Goal: Obtain resource: Download file/media

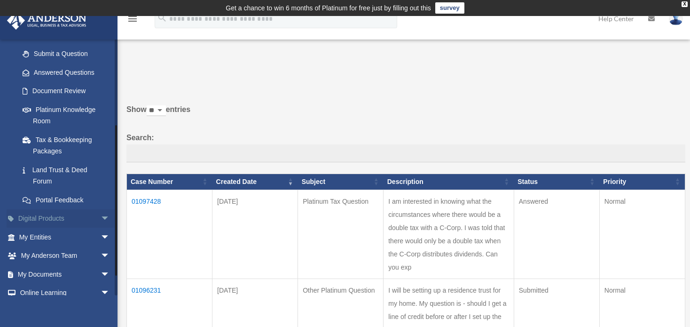
scroll to position [141, 0]
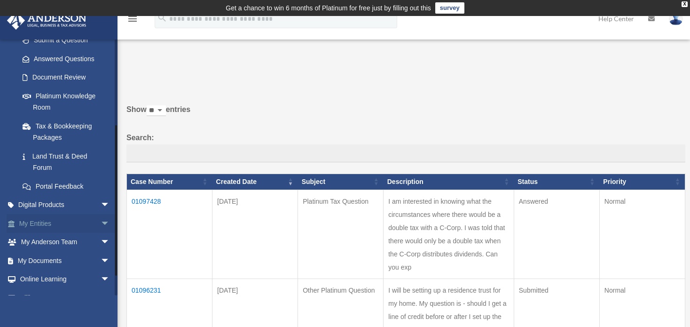
click at [50, 225] on link "My Entities arrow_drop_down" at bounding box center [66, 223] width 118 height 19
click at [101, 220] on span "arrow_drop_down" at bounding box center [110, 223] width 19 height 19
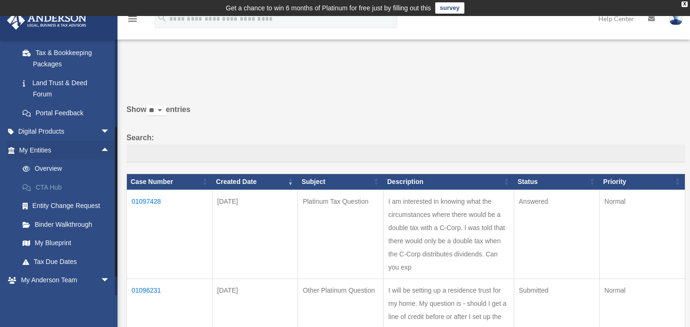
scroll to position [235, 0]
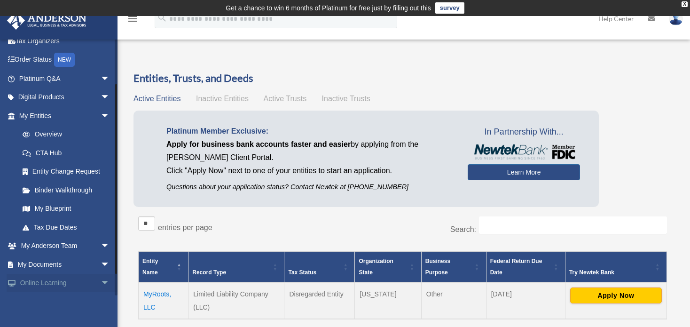
scroll to position [83, 0]
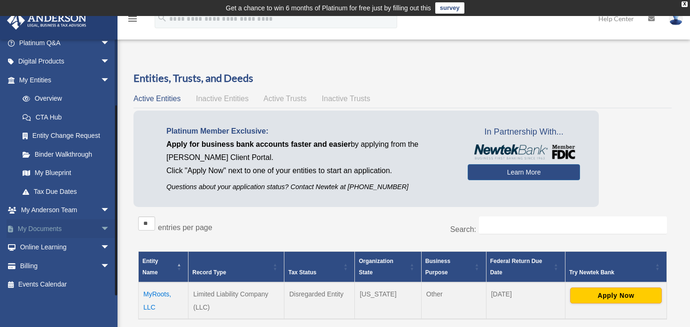
click at [101, 227] on span "arrow_drop_down" at bounding box center [110, 228] width 19 height 19
click at [66, 247] on link "Box" at bounding box center [68, 247] width 111 height 19
click at [43, 248] on link "Box" at bounding box center [68, 247] width 111 height 19
click at [36, 246] on link "Box" at bounding box center [68, 247] width 111 height 19
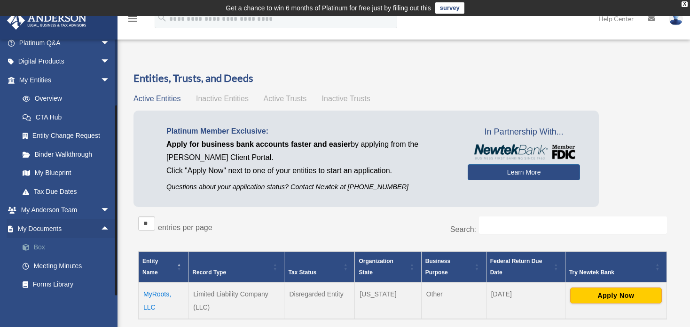
click at [36, 246] on link "Box" at bounding box center [68, 247] width 111 height 19
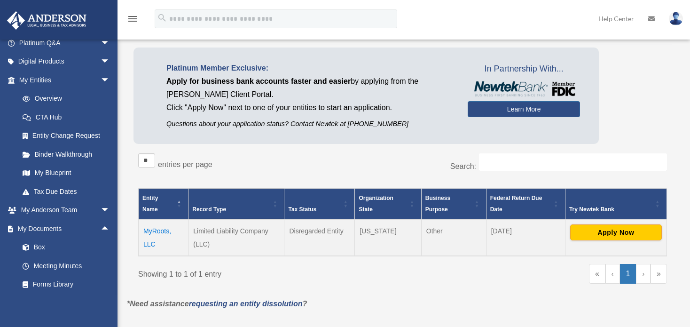
scroll to position [94, 0]
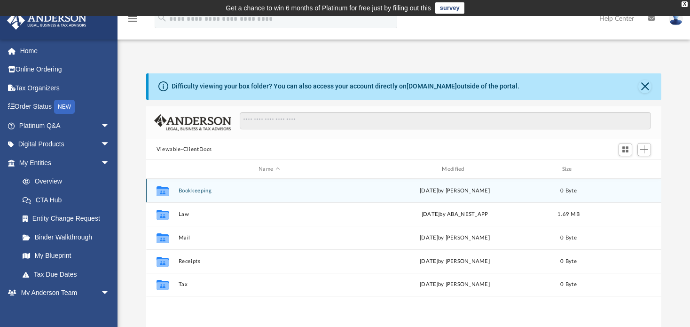
scroll to position [207, 509]
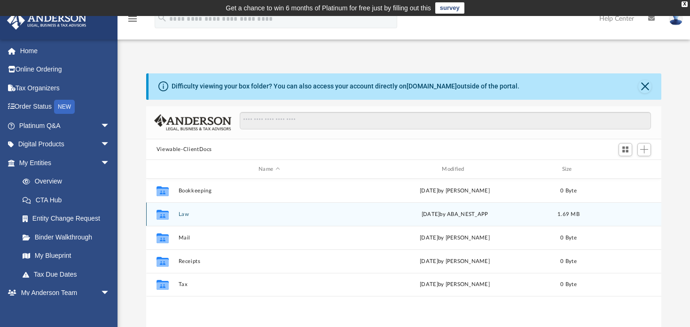
click at [184, 215] on button "Law" at bounding box center [268, 214] width 181 height 6
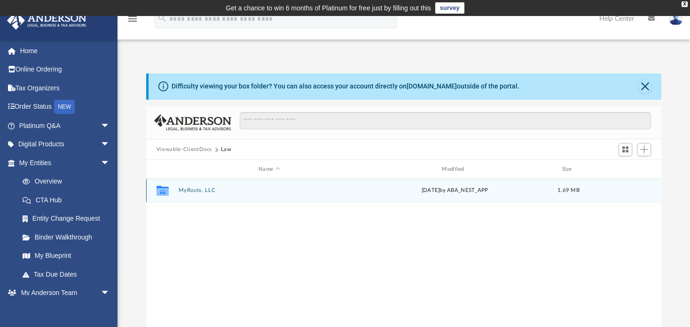
click at [191, 186] on div "Collaborated Folder MyRoots, LLC Fri Jul 11 2025 by ABA_NEST_APP 1.69 MB" at bounding box center [403, 191] width 515 height 24
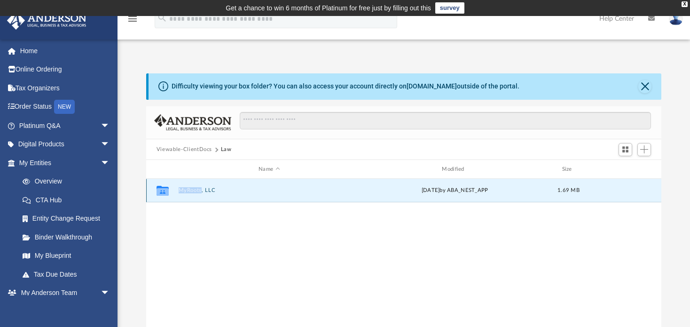
click at [191, 186] on div "Collaborated Folder MyRoots, LLC Fri Jul 11 2025 by ABA_NEST_APP 1.69 MB" at bounding box center [403, 191] width 515 height 24
click at [189, 188] on button "MyRoots, LLC" at bounding box center [268, 191] width 181 height 6
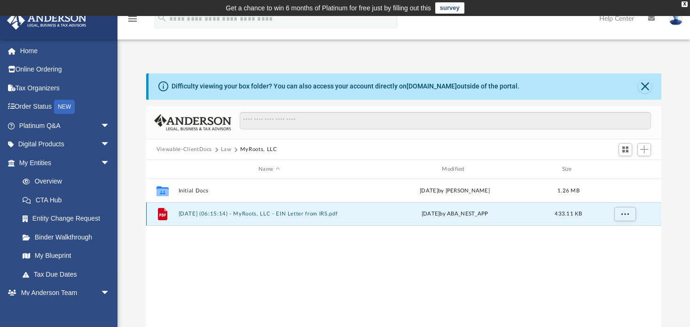
click at [180, 214] on button "[DATE] (06:15:14) - MyRoots, LLC - EIN Letter from IRS.pdf" at bounding box center [268, 214] width 181 height 6
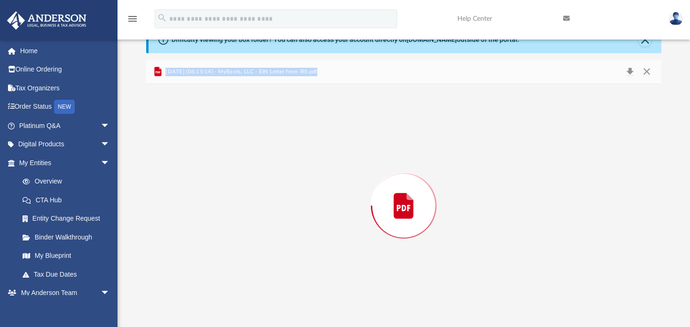
click at [180, 214] on div "Preview" at bounding box center [403, 205] width 515 height 243
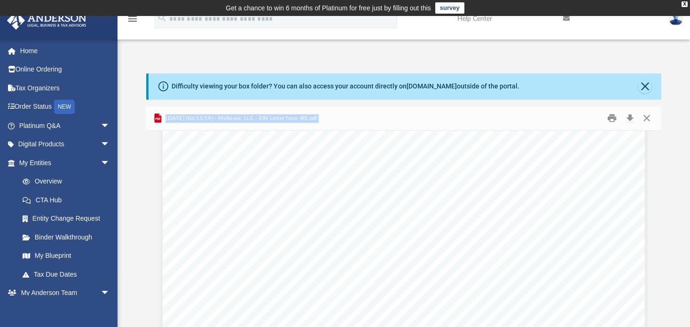
scroll to position [0, 0]
click at [615, 117] on button "Print" at bounding box center [612, 118] width 19 height 15
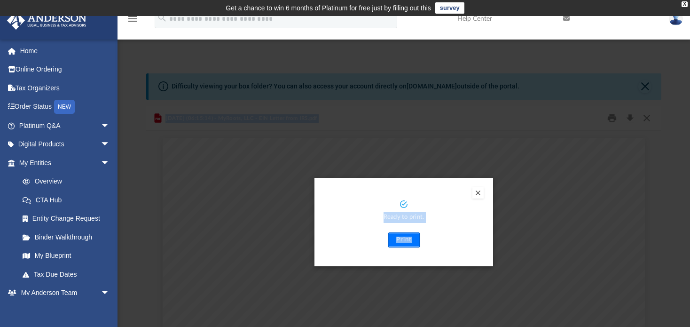
click at [396, 240] on button "Print" at bounding box center [403, 239] width 31 height 15
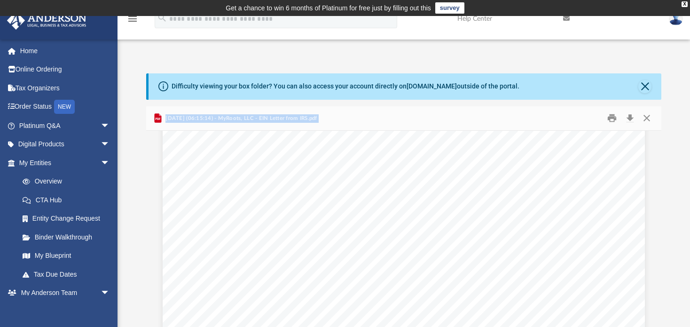
scroll to position [103, 0]
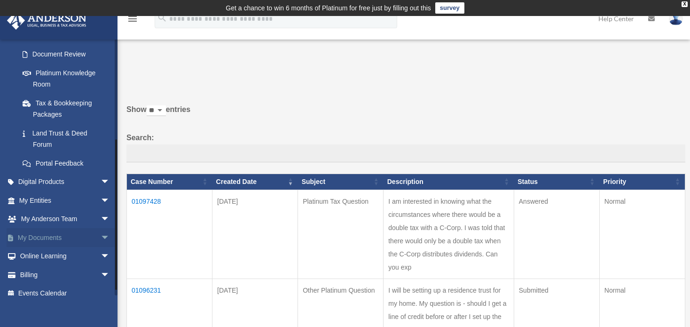
scroll to position [173, 0]
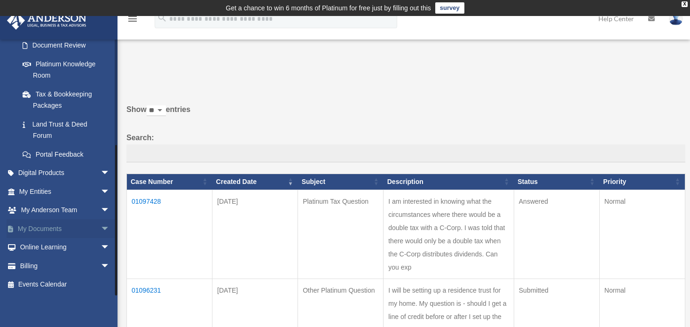
click at [49, 230] on link "My Documents arrow_drop_down" at bounding box center [66, 228] width 118 height 19
click at [101, 226] on span "arrow_drop_down" at bounding box center [110, 228] width 19 height 19
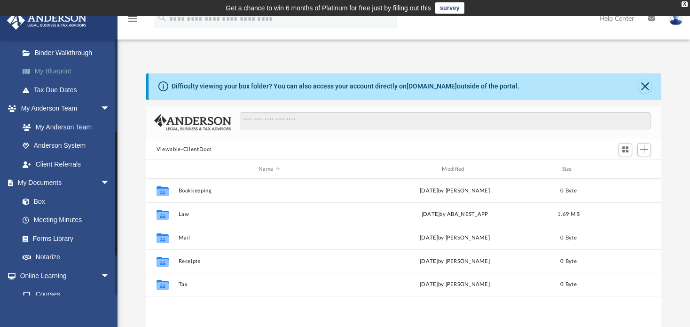
scroll to position [188, 0]
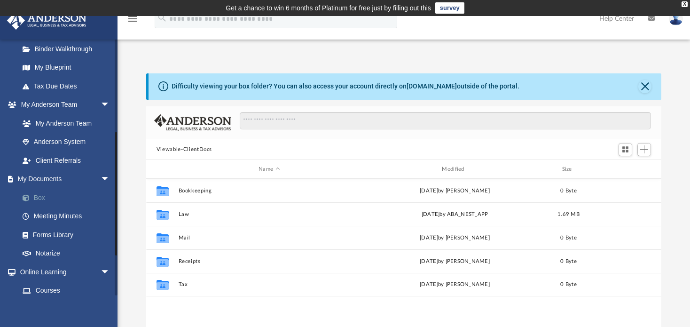
click at [38, 194] on link "Box" at bounding box center [68, 197] width 111 height 19
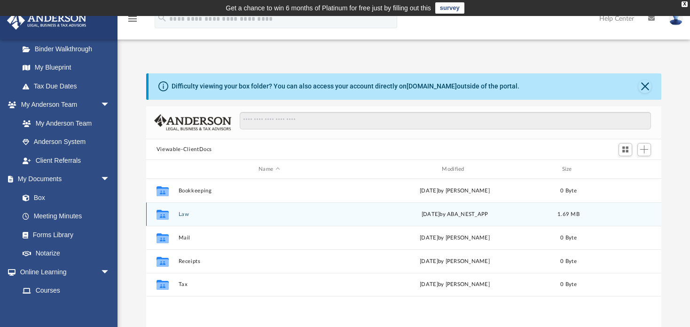
click at [188, 214] on button "Law" at bounding box center [268, 214] width 181 height 6
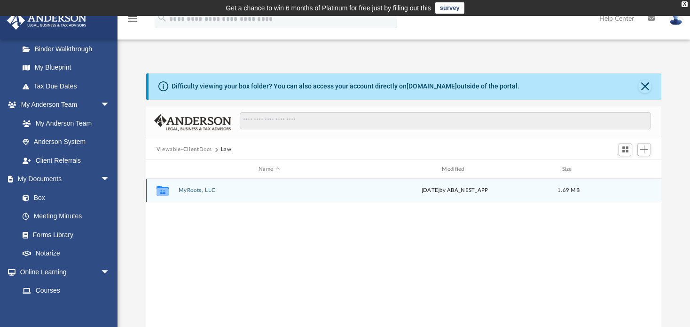
click at [188, 189] on button "MyRoots, LLC" at bounding box center [268, 191] width 181 height 6
click at [183, 192] on button "Initial Docs" at bounding box center [268, 191] width 181 height 6
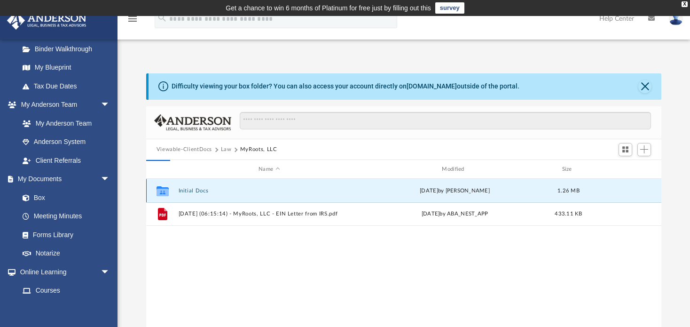
click at [183, 192] on button "Initial Docs" at bounding box center [268, 191] width 181 height 6
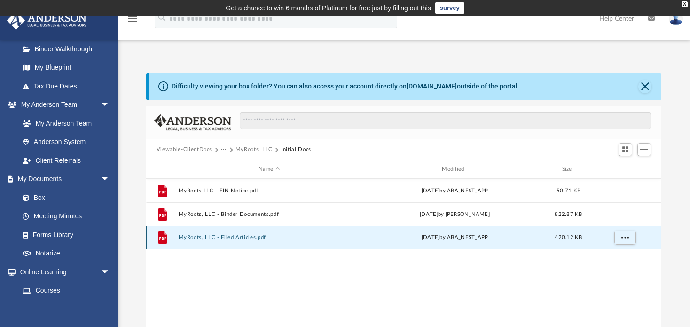
click at [188, 237] on button "MyRoots, LLC - Filed Articles.pdf" at bounding box center [268, 238] width 181 height 6
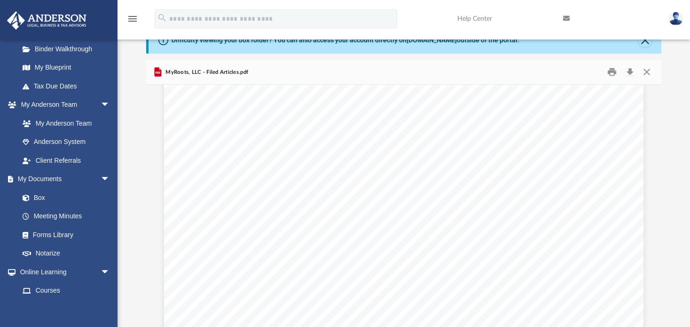
scroll to position [1637, 0]
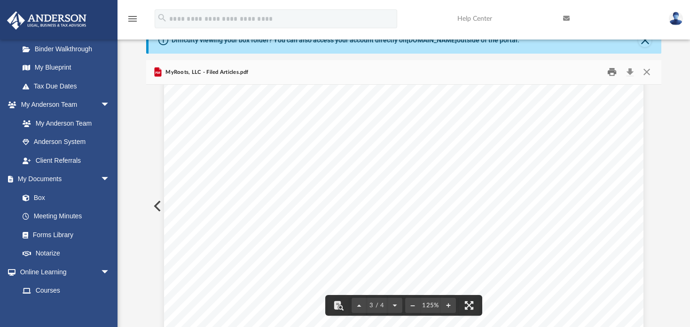
click at [609, 71] on button "Print" at bounding box center [612, 72] width 19 height 15
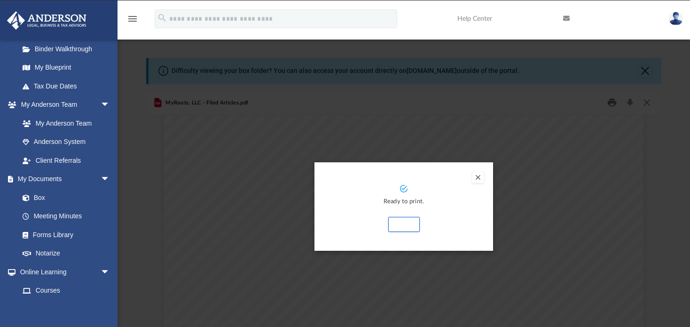
scroll to position [0, 0]
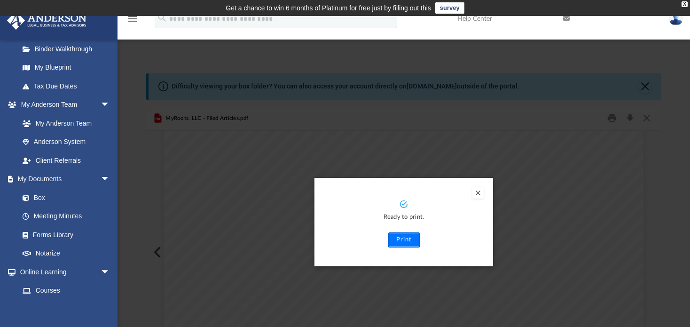
click at [394, 243] on button "Print" at bounding box center [403, 239] width 31 height 15
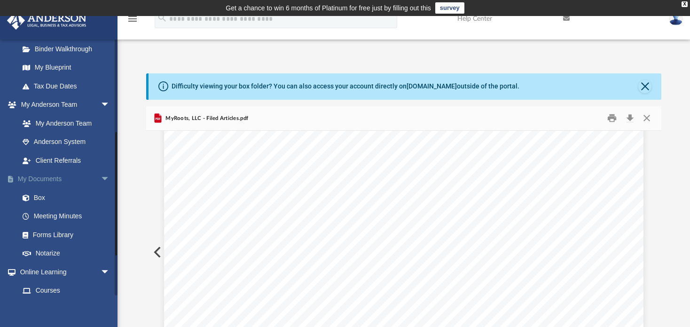
click at [37, 173] on link "My Documents arrow_drop_down" at bounding box center [66, 179] width 118 height 19
